Goal: Task Accomplishment & Management: Manage account settings

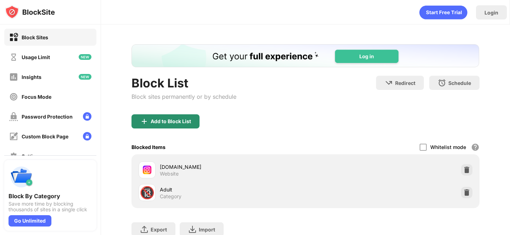
click at [177, 120] on div "Add to Block List" at bounding box center [170, 122] width 40 height 6
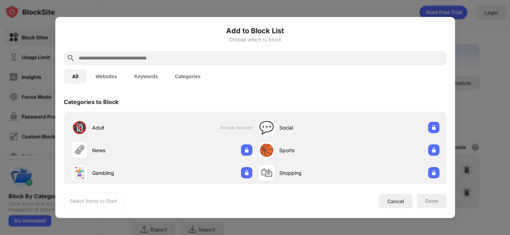
click at [111, 71] on button "Websites" at bounding box center [106, 76] width 39 height 14
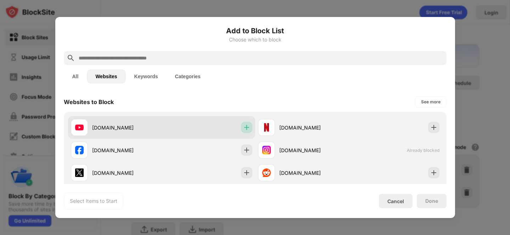
click at [243, 124] on div at bounding box center [246, 127] width 11 height 11
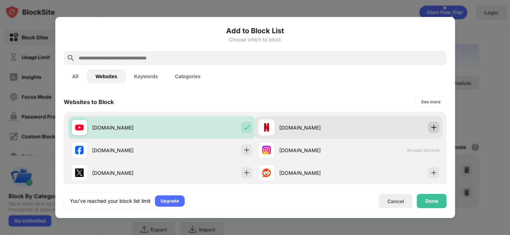
click at [436, 129] on img at bounding box center [433, 127] width 7 height 7
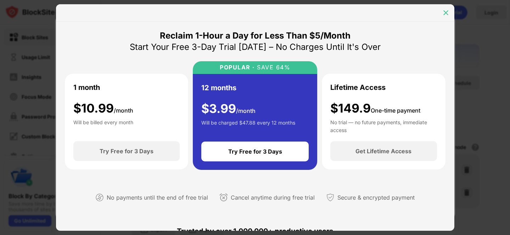
click at [444, 11] on img at bounding box center [445, 12] width 7 height 7
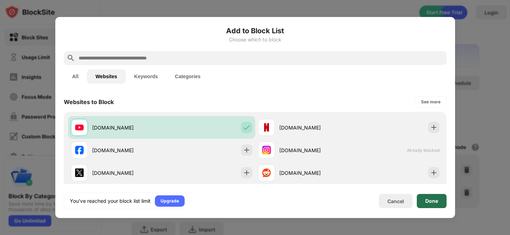
click at [429, 205] on div "Done" at bounding box center [431, 201] width 30 height 14
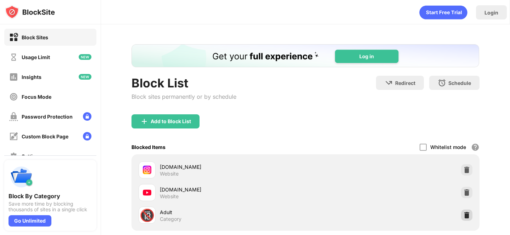
click at [465, 214] on img at bounding box center [466, 215] width 7 height 7
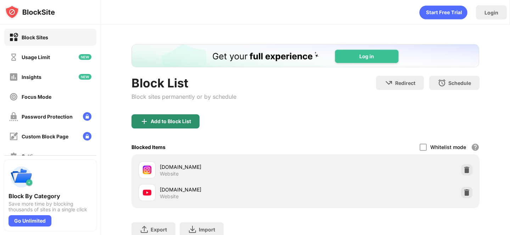
click at [177, 116] on div "Add to Block List" at bounding box center [165, 121] width 68 height 14
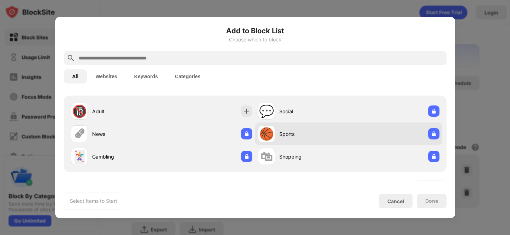
scroll to position [19, 0]
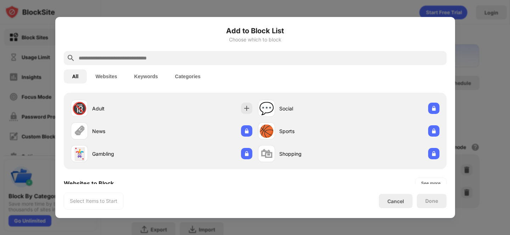
click at [108, 74] on button "Websites" at bounding box center [106, 76] width 39 height 14
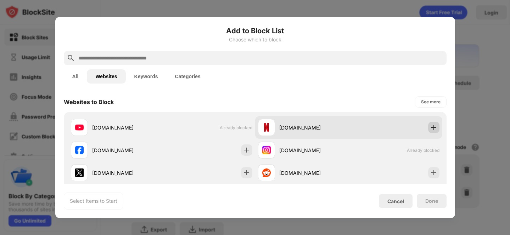
click at [436, 130] on img at bounding box center [433, 127] width 7 height 7
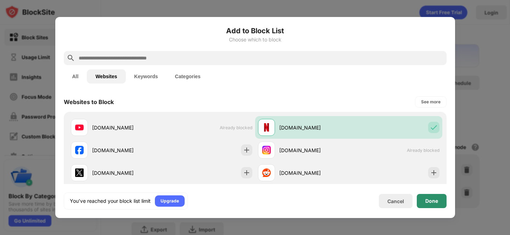
click at [431, 200] on div "Done" at bounding box center [431, 201] width 13 height 6
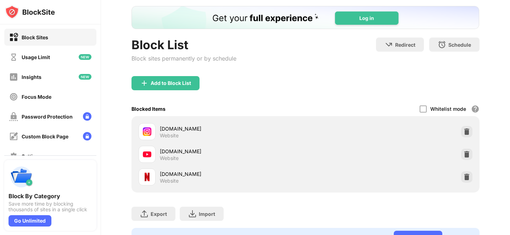
scroll to position [39, 0]
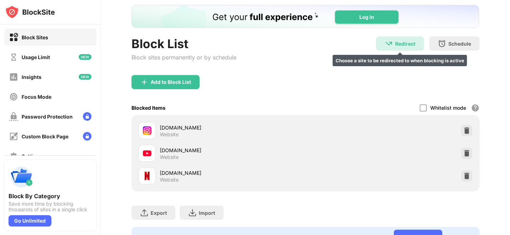
click at [398, 40] on div "Redirect Choose a site to be redirected to when blocking is active" at bounding box center [400, 43] width 48 height 14
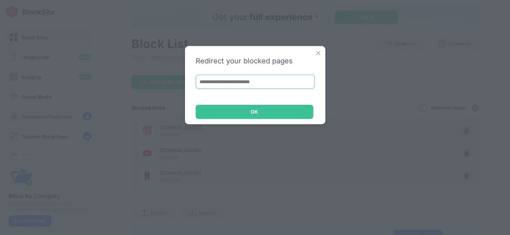
click at [278, 81] on input at bounding box center [254, 82] width 119 height 14
